Goal: Task Accomplishment & Management: Use online tool/utility

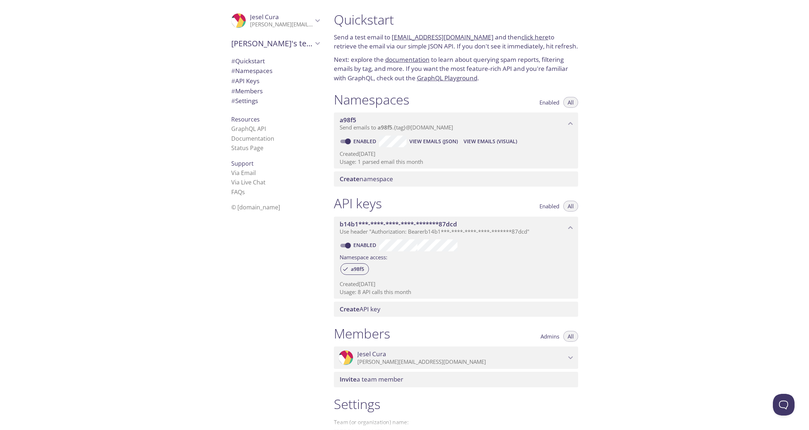
click at [642, 158] on div "Quickstart Send a test email to [EMAIL_ADDRESS][DOMAIN_NAME] and then click her…" at bounding box center [568, 215] width 481 height 430
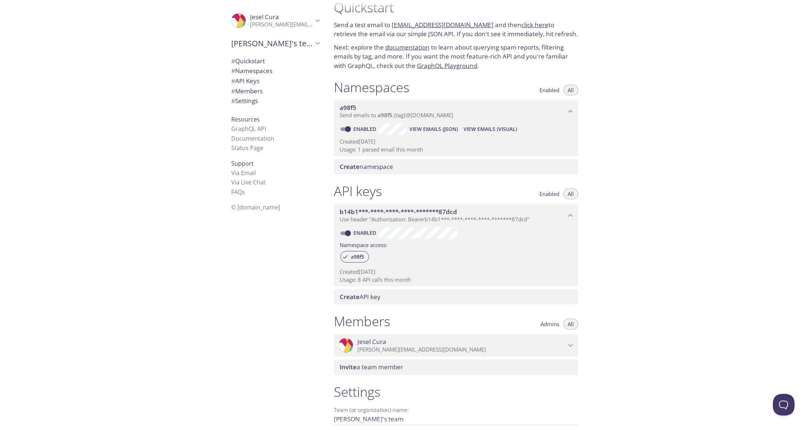
scroll to position [10, 0]
click at [549, 92] on span "Enabled" at bounding box center [549, 92] width 20 height 0
click at [435, 134] on span "View Emails (JSON)" at bounding box center [433, 130] width 48 height 9
click at [488, 133] on span "View Emails (Visual)" at bounding box center [489, 130] width 53 height 9
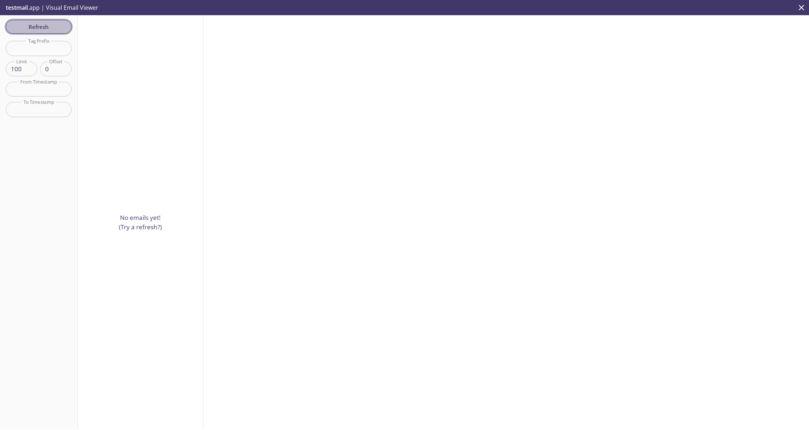
click at [45, 28] on span "Refresh" at bounding box center [39, 26] width 54 height 9
